Goal: Information Seeking & Learning: Learn about a topic

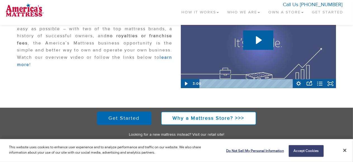
scroll to position [118, 0]
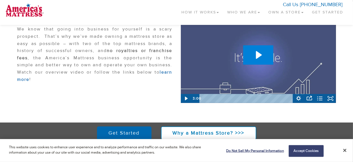
click at [258, 58] on icon "Play Video: AmMatt Sleep Simple Intro Video" at bounding box center [258, 54] width 30 height 19
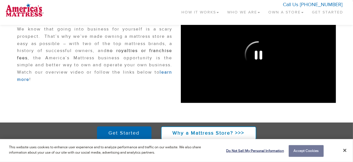
click at [305, 150] on button "Accept Cookies" at bounding box center [305, 151] width 35 height 12
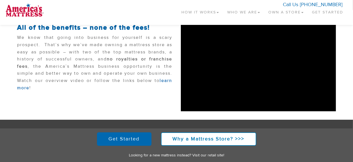
scroll to position [111, 0]
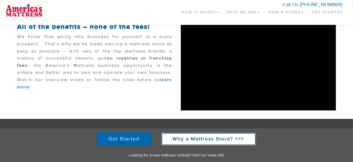
click at [199, 137] on strong "Why a Mattress Store? >>>" at bounding box center [209, 138] width 72 height 6
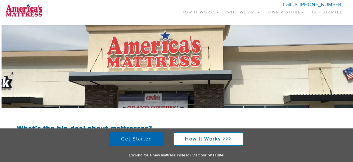
scroll to position [7, 0]
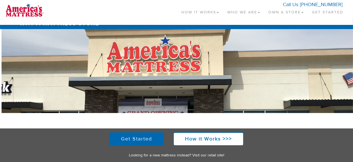
click at [202, 11] on link "How It Works" at bounding box center [200, 11] width 46 height 16
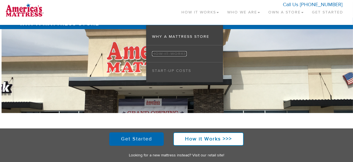
click at [172, 53] on link "How it Works" at bounding box center [169, 53] width 35 height 5
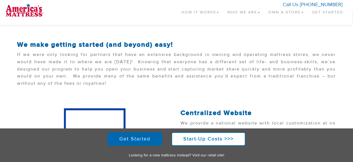
scroll to position [93, 0]
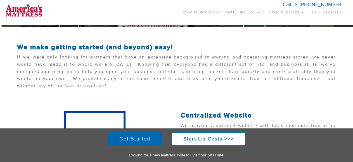
click at [280, 12] on link "Own a Store" at bounding box center [286, 11] width 44 height 16
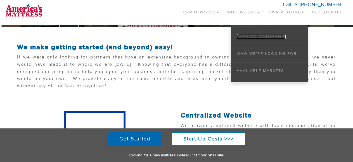
click at [259, 36] on link "Path to Ownership" at bounding box center [260, 36] width 49 height 5
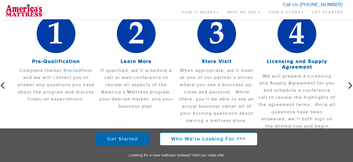
scroll to position [185, 0]
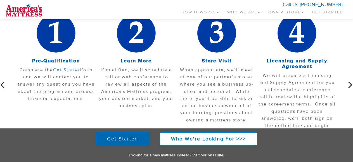
click at [347, 84] on section "Learn More If qualified, we’ll schedule a call or web conference to review all …" at bounding box center [176, 95] width 353 height 162
click at [348, 84] on section "Learn More If qualified, we’ll schedule a call or web conference to review all …" at bounding box center [176, 95] width 353 height 162
click at [349, 82] on icon "button" at bounding box center [350, 85] width 4 height 12
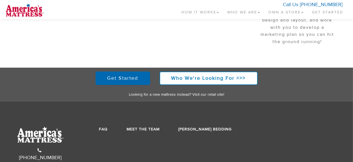
scroll to position [330, 0]
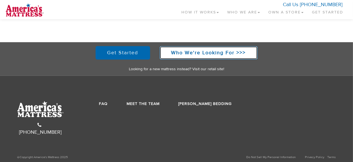
click at [188, 53] on strong "Who We're Looking For >>>" at bounding box center [208, 52] width 75 height 6
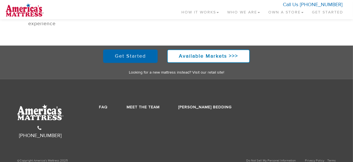
scroll to position [262, 0]
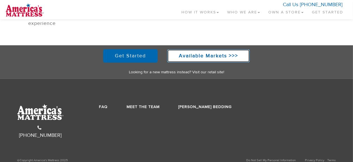
click at [177, 59] on link "Available Markets >>>" at bounding box center [208, 55] width 83 height 13
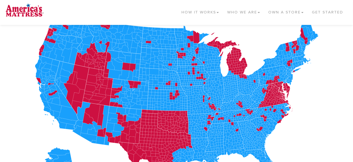
scroll to position [114, 0]
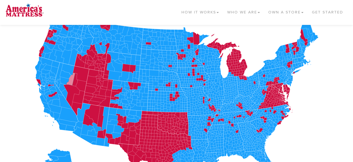
click at [73, 78] on icon at bounding box center [70, 79] width 9 height 13
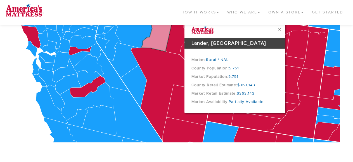
scroll to position [165, 0]
